Goal: Obtain resource: Obtain resource

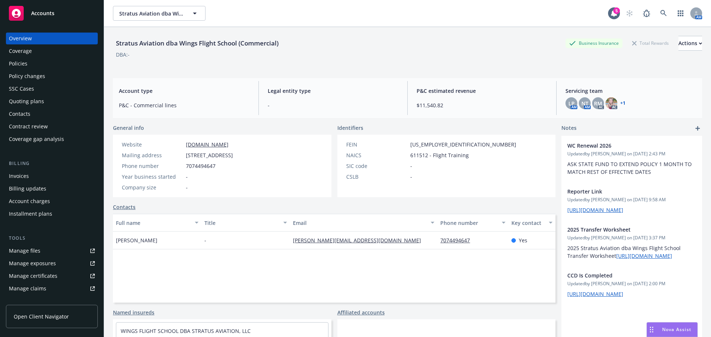
click at [23, 249] on div "Manage files" at bounding box center [24, 251] width 31 height 12
click at [23, 253] on div "Manage files" at bounding box center [24, 251] width 31 height 12
click at [30, 69] on div "Policies" at bounding box center [52, 64] width 86 height 12
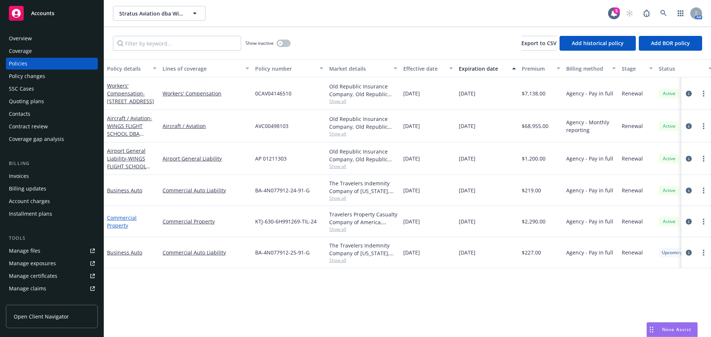
click at [113, 218] on link "Commercial Property" at bounding box center [122, 221] width 30 height 15
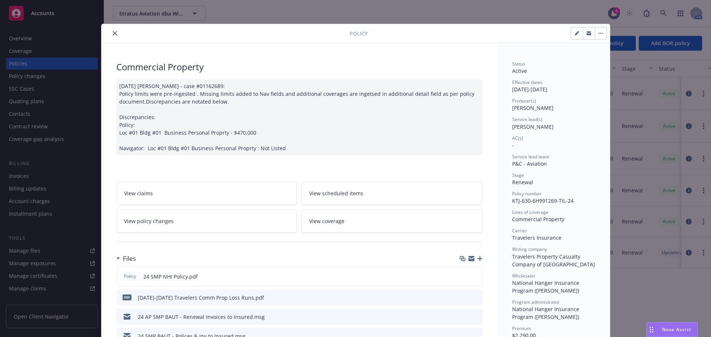
click at [113, 32] on button "close" at bounding box center [114, 33] width 9 height 9
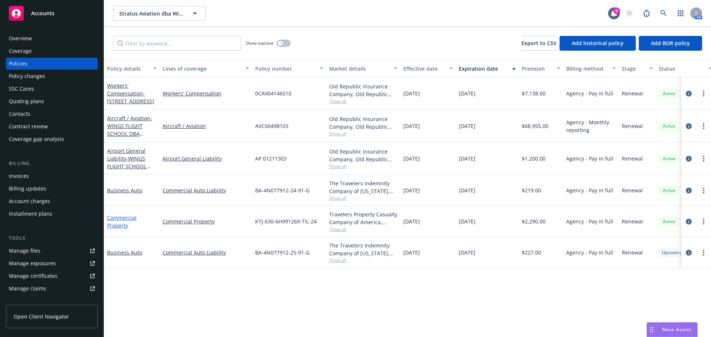
click at [118, 221] on link "Commercial Property" at bounding box center [122, 221] width 30 height 15
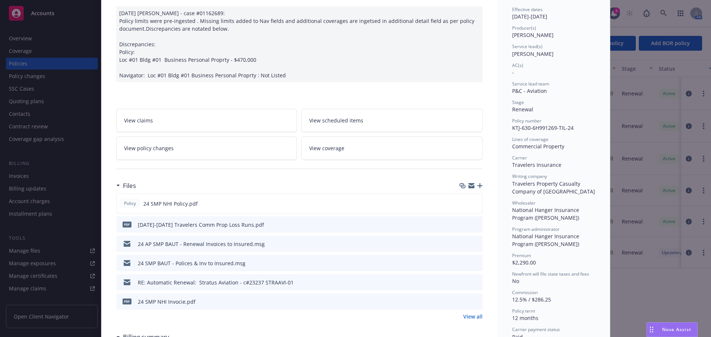
scroll to position [96, 0]
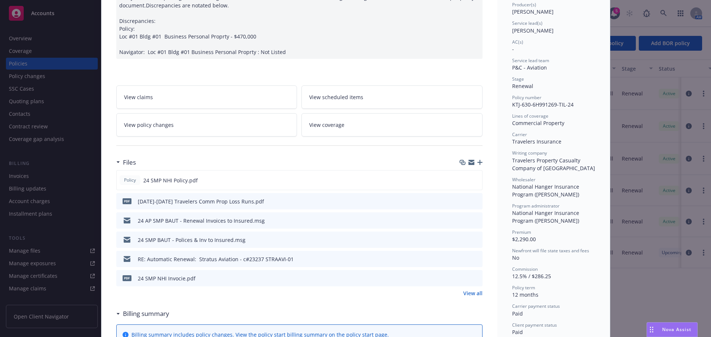
click at [470, 292] on link "View all" at bounding box center [472, 293] width 19 height 8
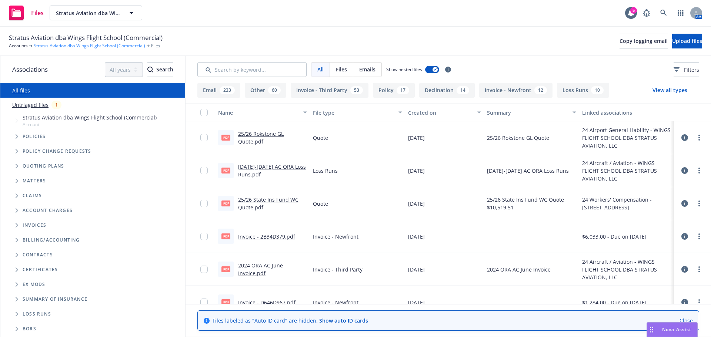
click at [106, 44] on link "Stratus Aviation dba Wings Flight School (Commercial)" at bounding box center [89, 46] width 111 height 7
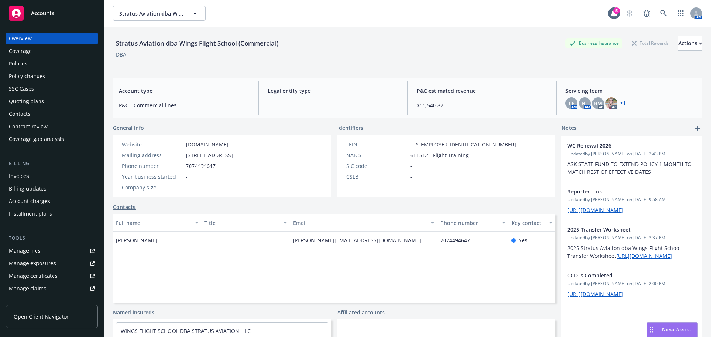
click at [12, 65] on div "Policies" at bounding box center [18, 64] width 19 height 12
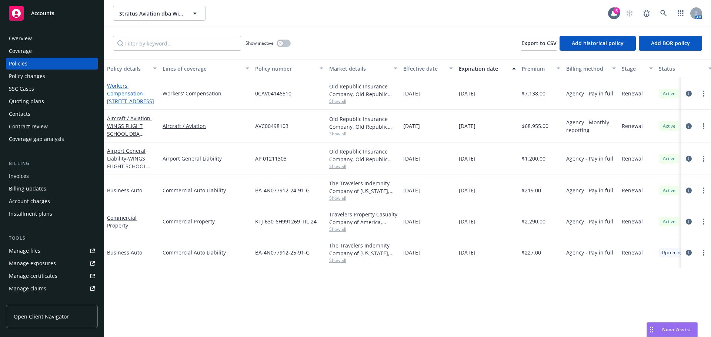
click at [129, 99] on span "- 300 COUNTY AIRPORT ROAD #101 VACAVILLE, CA 95688" at bounding box center [130, 97] width 47 height 15
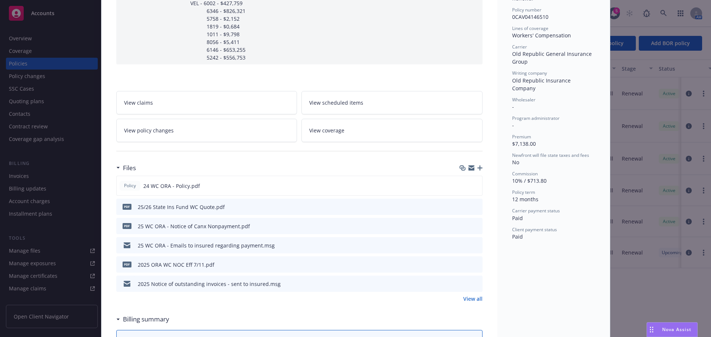
scroll to position [185, 0]
click at [472, 203] on icon "preview file" at bounding box center [475, 205] width 7 height 5
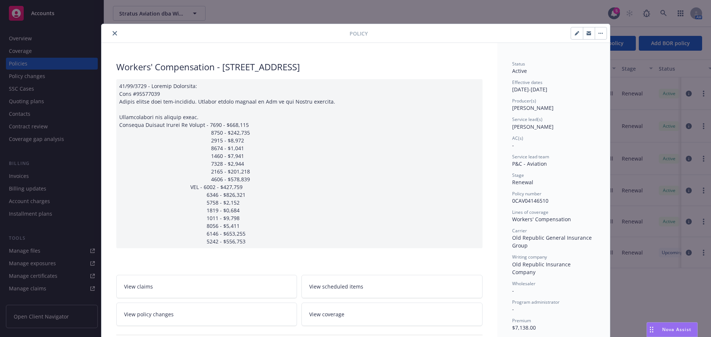
click at [111, 30] on button "close" at bounding box center [114, 33] width 9 height 9
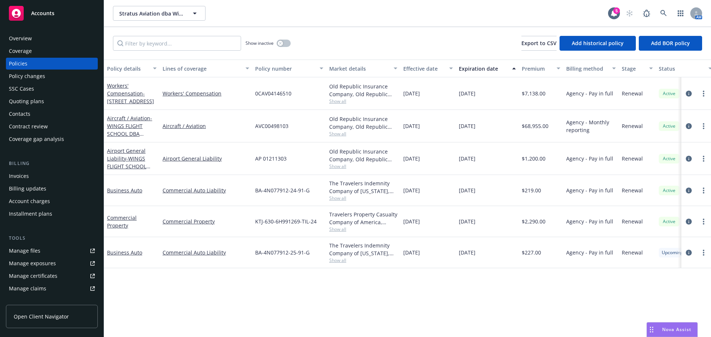
click at [132, 194] on div "Business Auto" at bounding box center [132, 191] width 50 height 8
click at [131, 193] on link "Business Auto" at bounding box center [124, 190] width 35 height 7
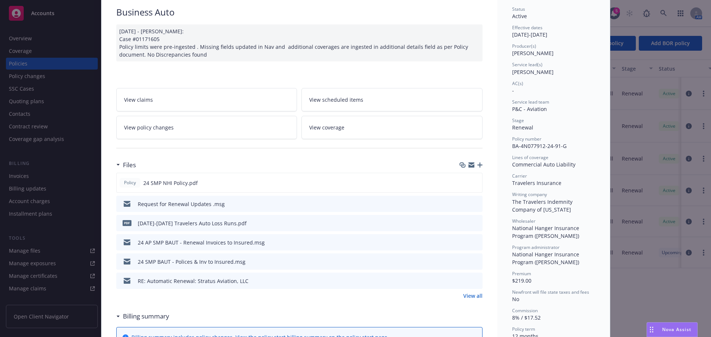
scroll to position [74, 0]
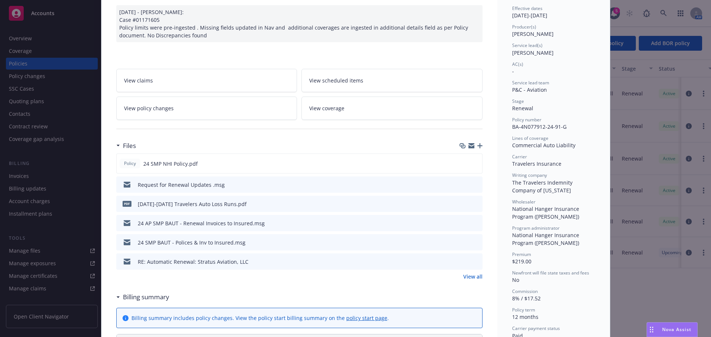
click at [474, 279] on link "View all" at bounding box center [472, 277] width 19 height 8
